Goal: Navigation & Orientation: Find specific page/section

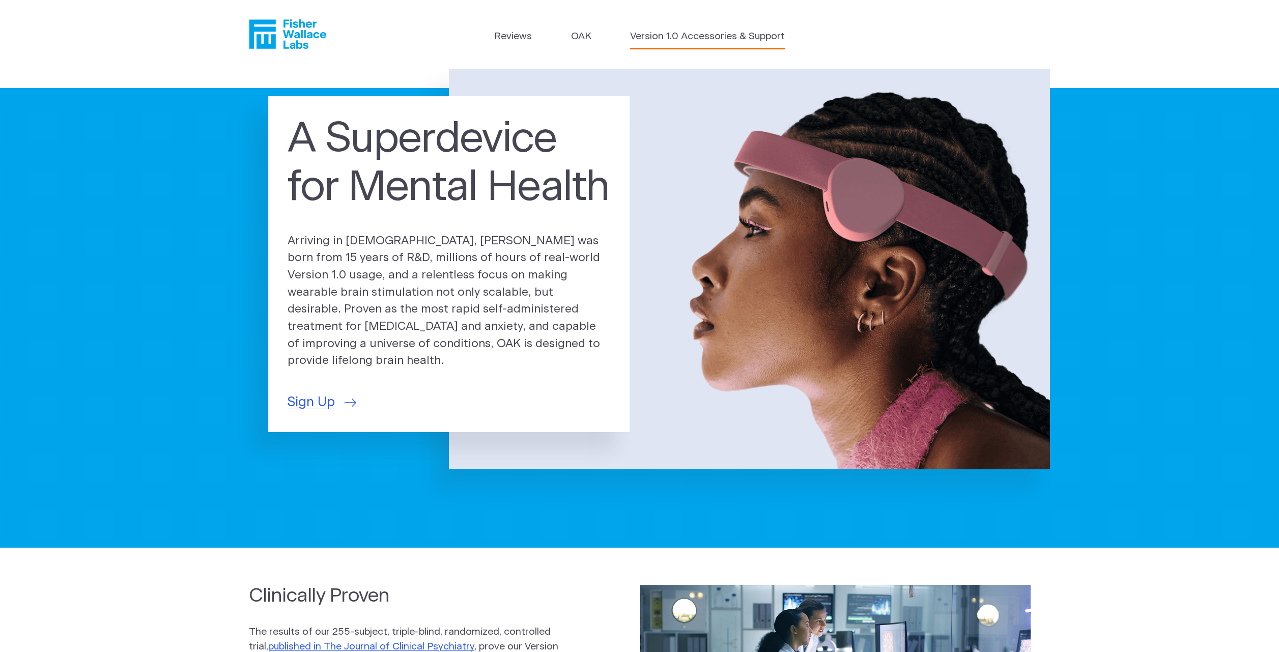
click at [651, 37] on link "Version 1.0 Accessories & Support" at bounding box center [707, 37] width 155 height 15
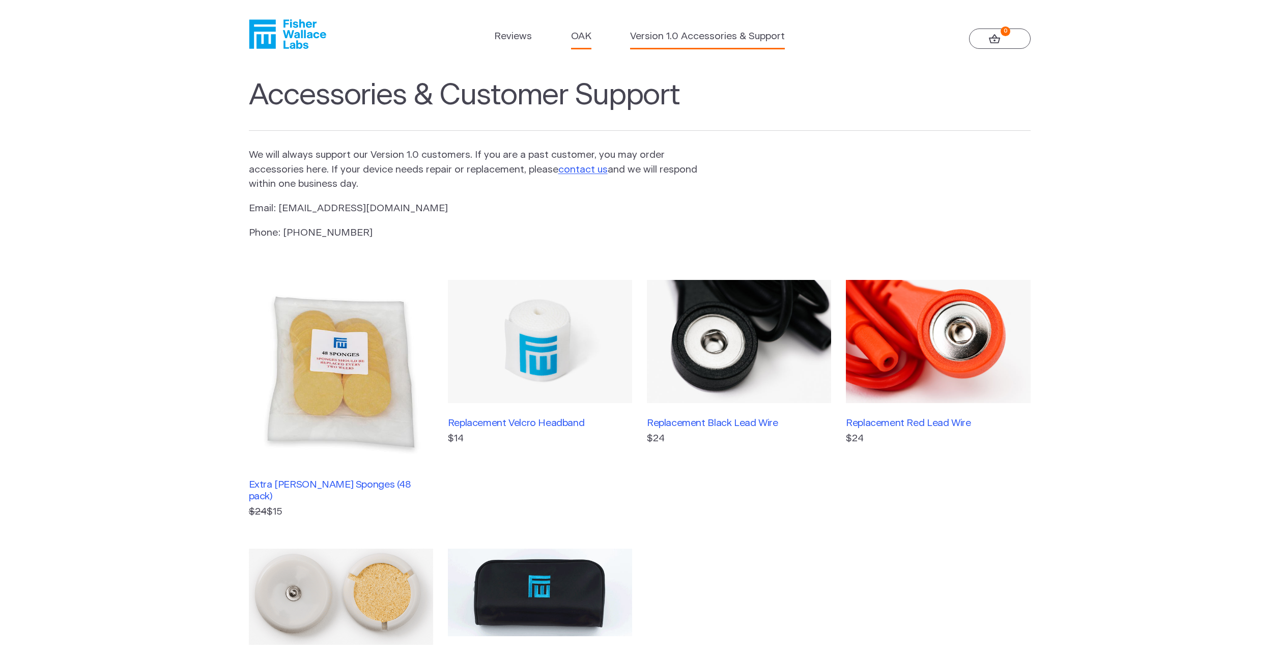
click at [591, 32] on link "OAK" at bounding box center [581, 37] width 20 height 15
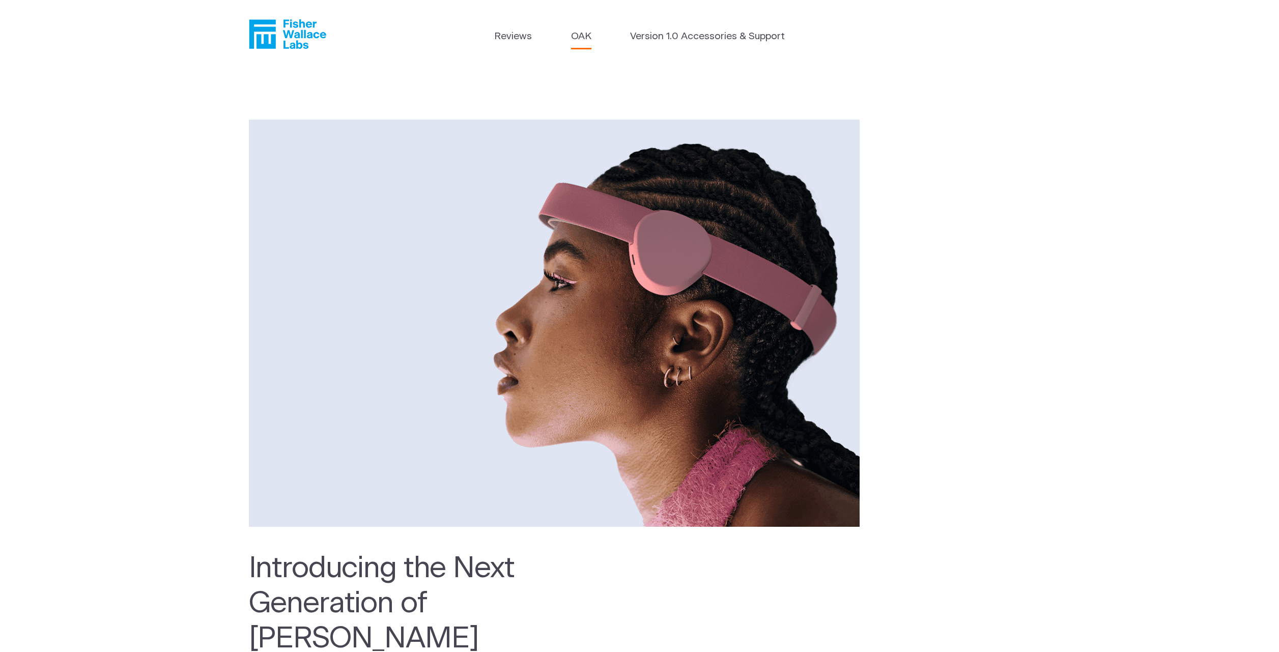
click at [326, 32] on icon "Fisher Wallace" at bounding box center [291, 34] width 70 height 30
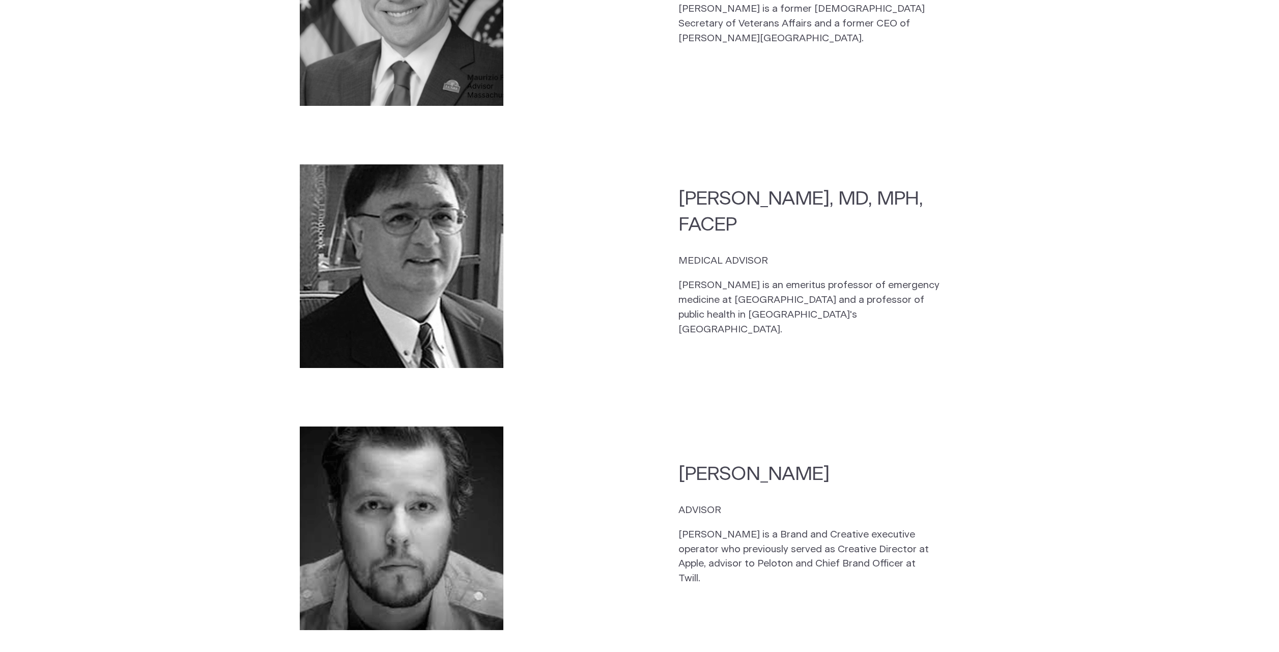
scroll to position [2535, 0]
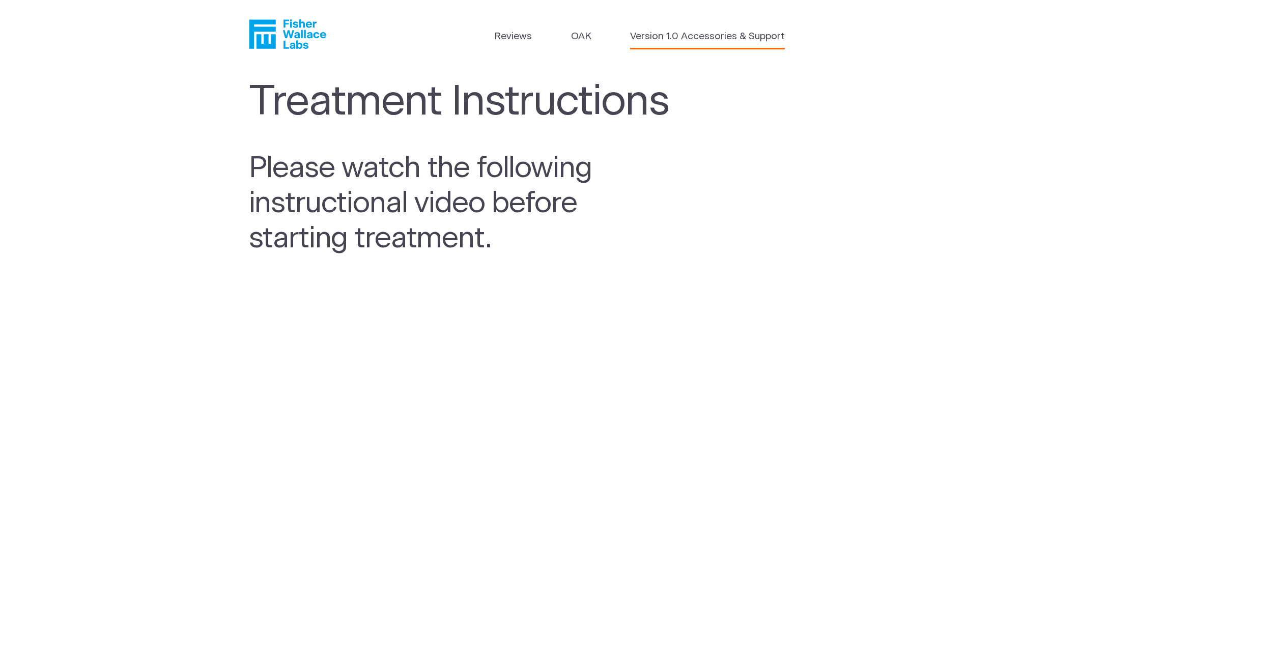
click at [702, 35] on link "Version 1.0 Accessories & Support" at bounding box center [707, 37] width 155 height 15
